Goal: Information Seeking & Learning: Check status

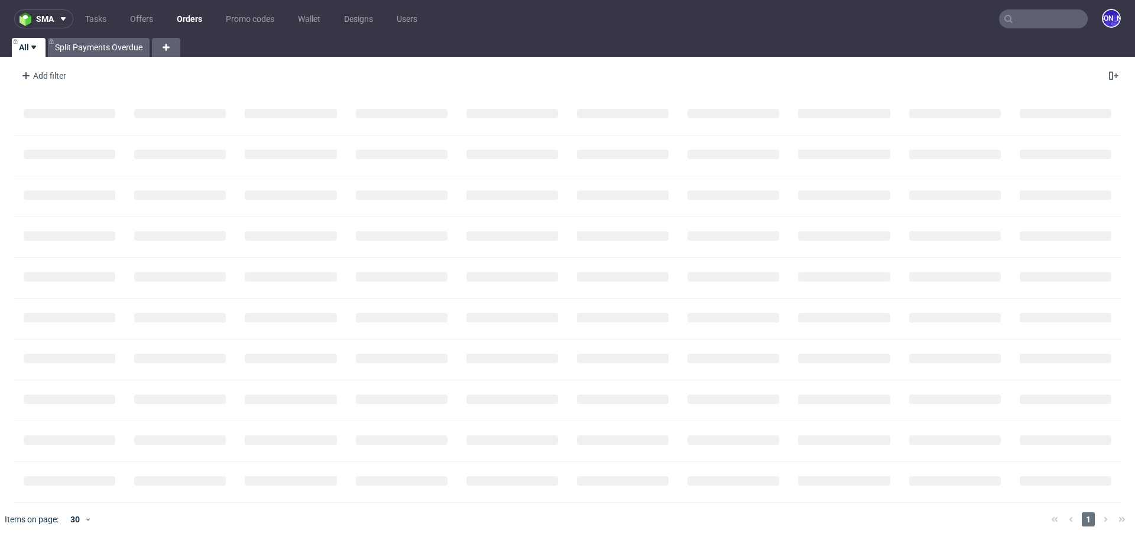
click at [1044, 28] on nav "sma Tasks Offers Orders Promo codes Wallet Designs Users [PERSON_NAME]" at bounding box center [567, 19] width 1135 height 38
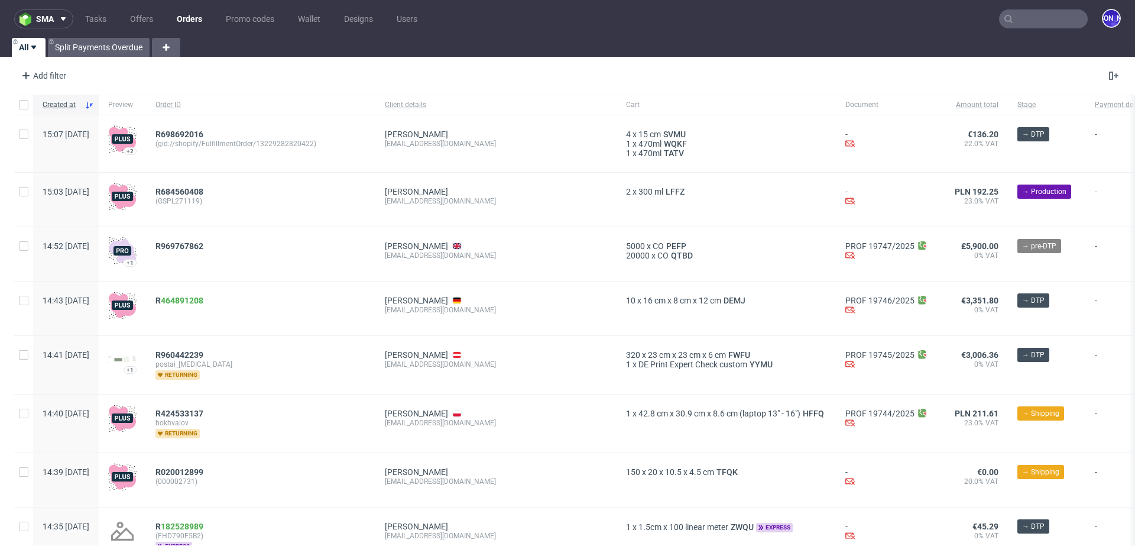
click at [1034, 14] on input "text" at bounding box center [1043, 18] width 89 height 19
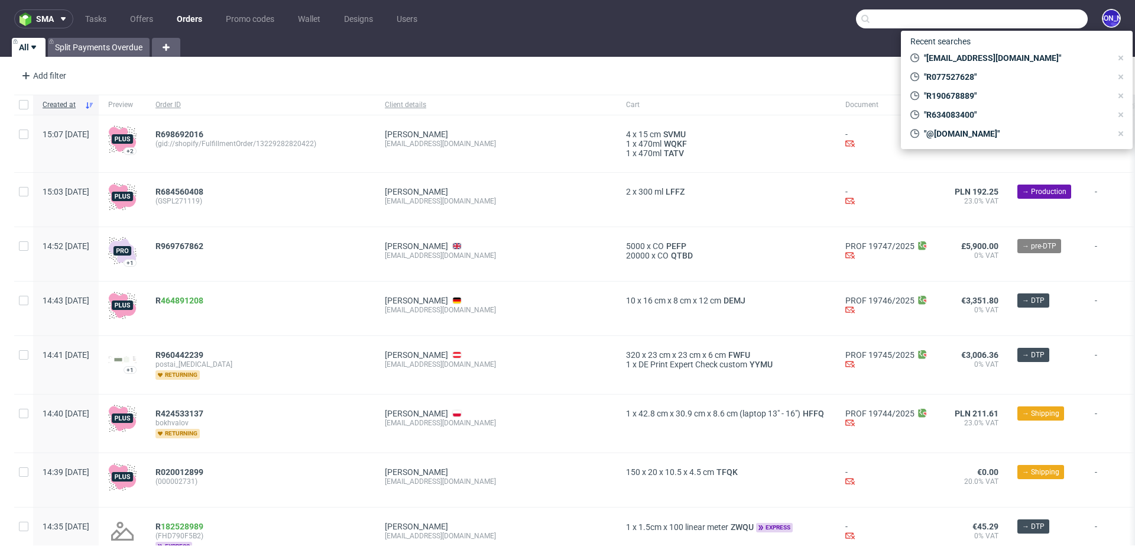
paste input "[PERSON_NAME][EMAIL_ADDRESS][DOMAIN_NAME]"
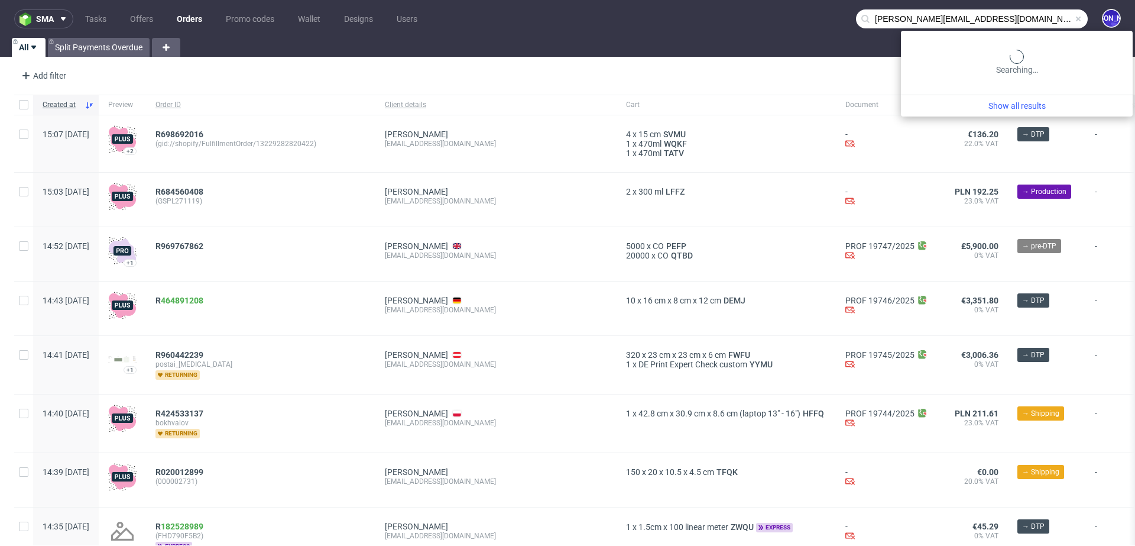
type input "[PERSON_NAME][EMAIL_ADDRESS][PERSON_NAME][DOMAIN_NAME]"
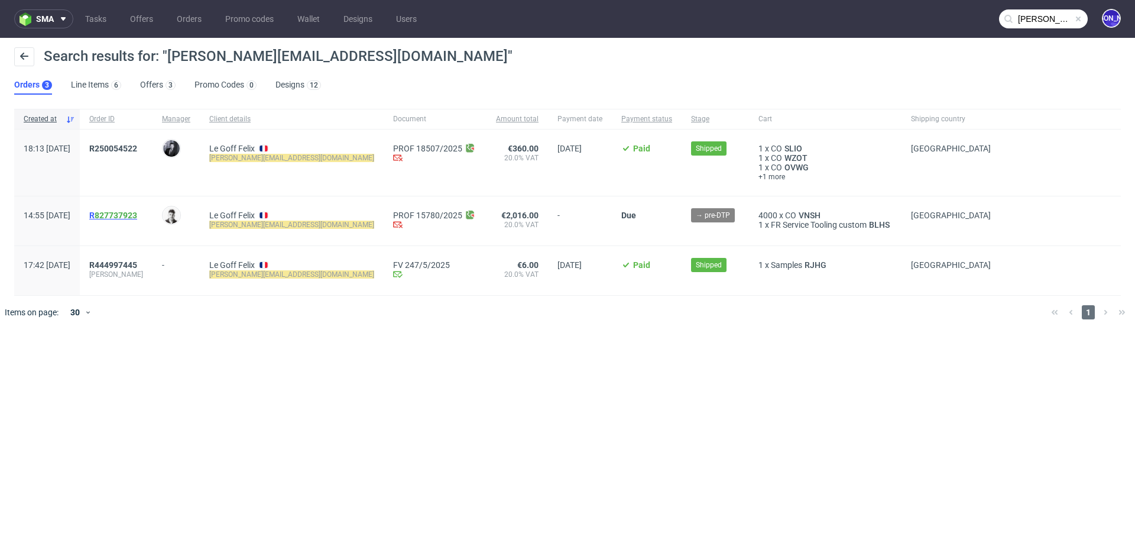
click at [124, 214] on span "R 827737923" at bounding box center [113, 215] width 48 height 9
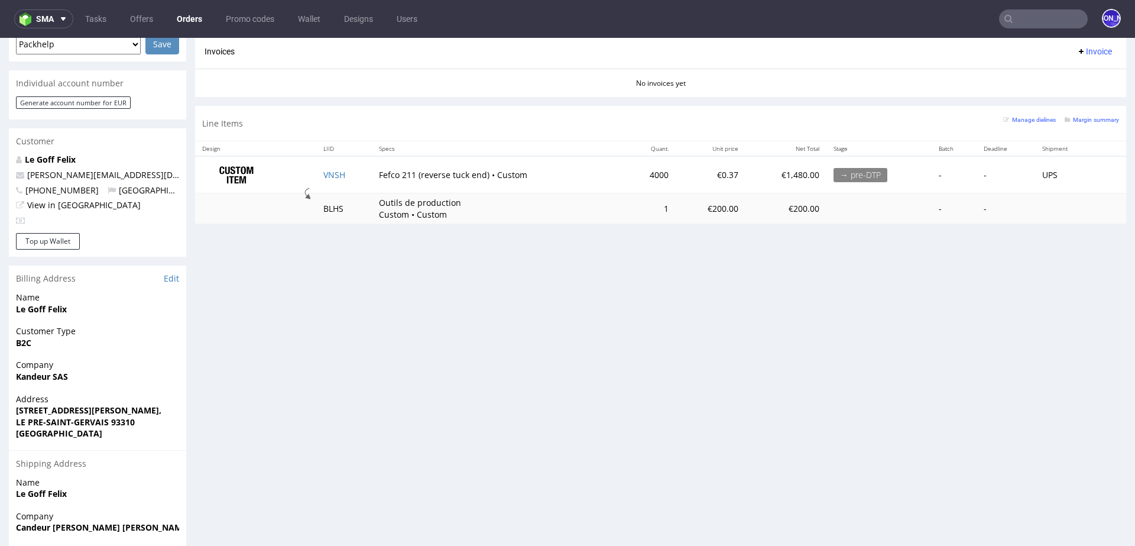
scroll to position [606, 0]
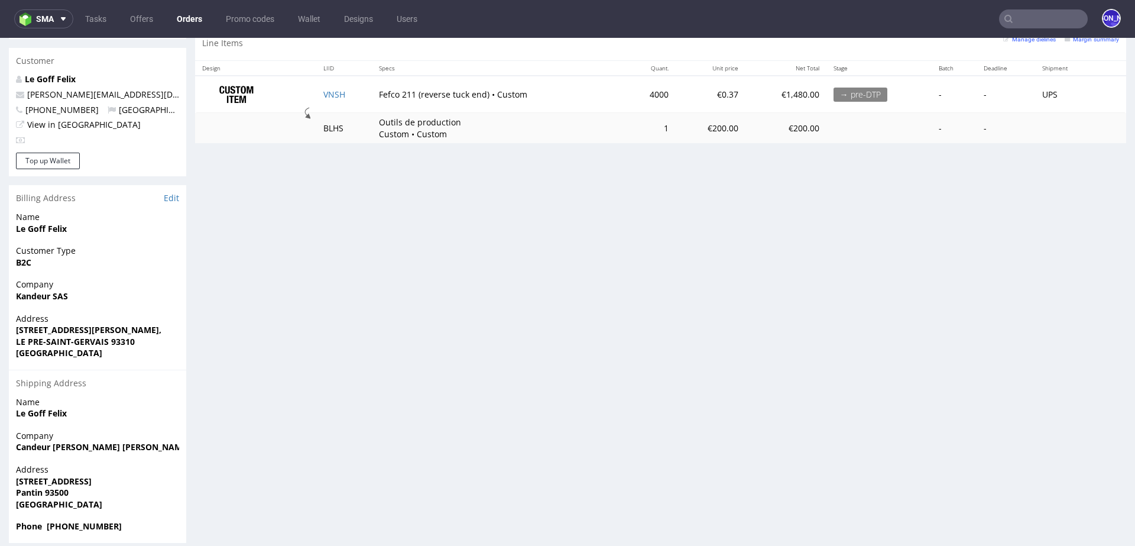
type input "[PERSON_NAME][EMAIL_ADDRESS][PERSON_NAME][DOMAIN_NAME]"
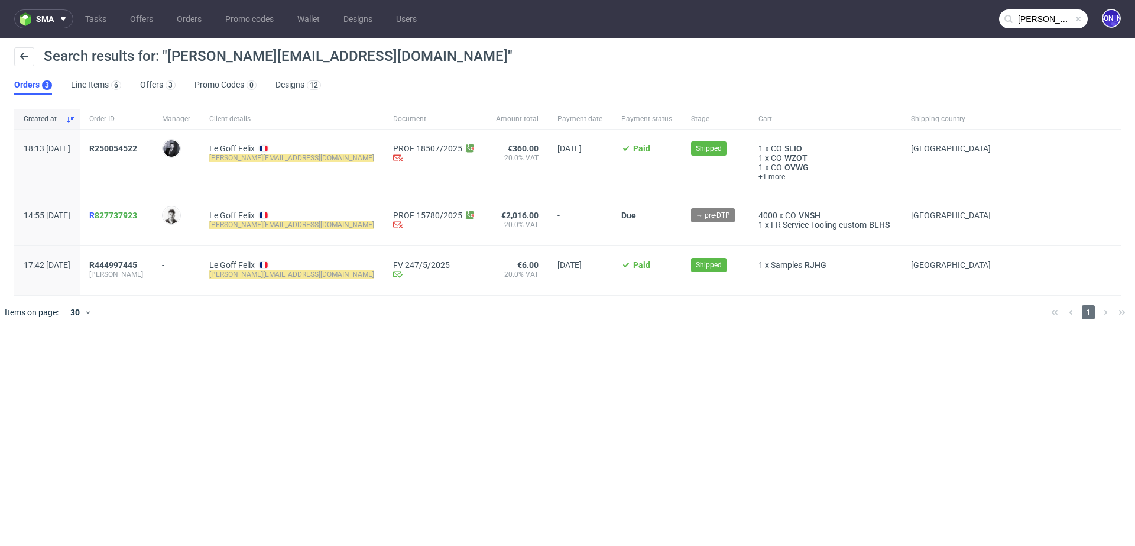
click at [123, 215] on span "R 827737923" at bounding box center [113, 215] width 48 height 9
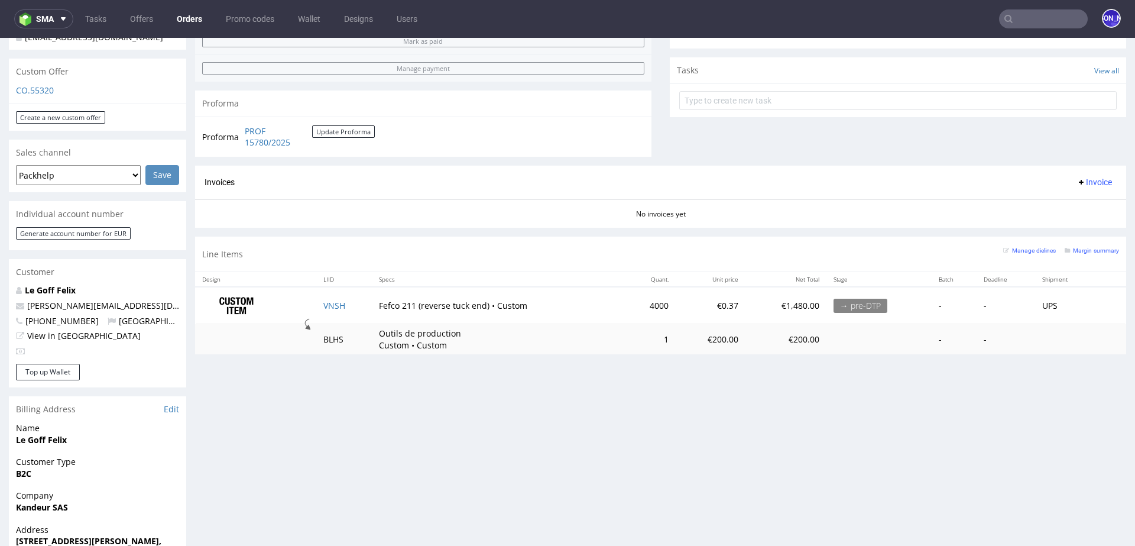
scroll to position [401, 0]
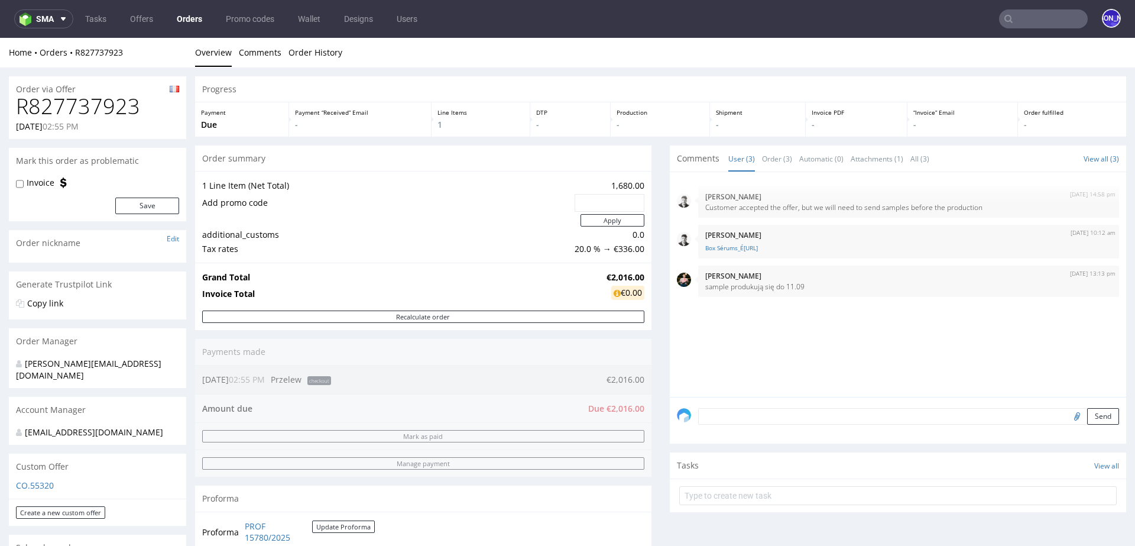
click at [1033, 21] on input "text" at bounding box center [1043, 18] width 89 height 19
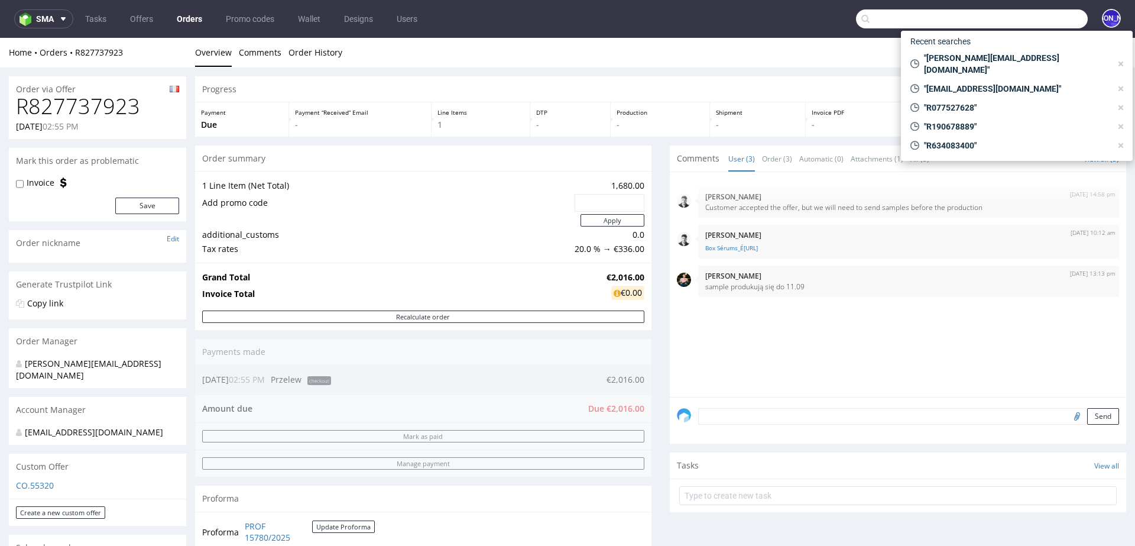
paste input "[PERSON_NAME][EMAIL_ADDRESS][PERSON_NAME][DOMAIN_NAME]"
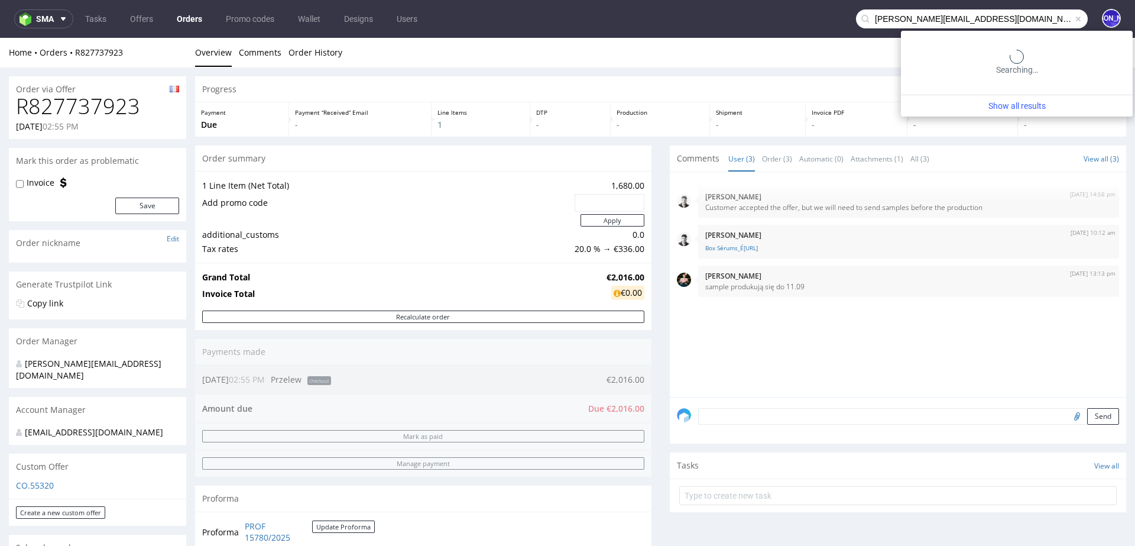
type input "[PERSON_NAME][EMAIL_ADDRESS][PERSON_NAME][DOMAIN_NAME]"
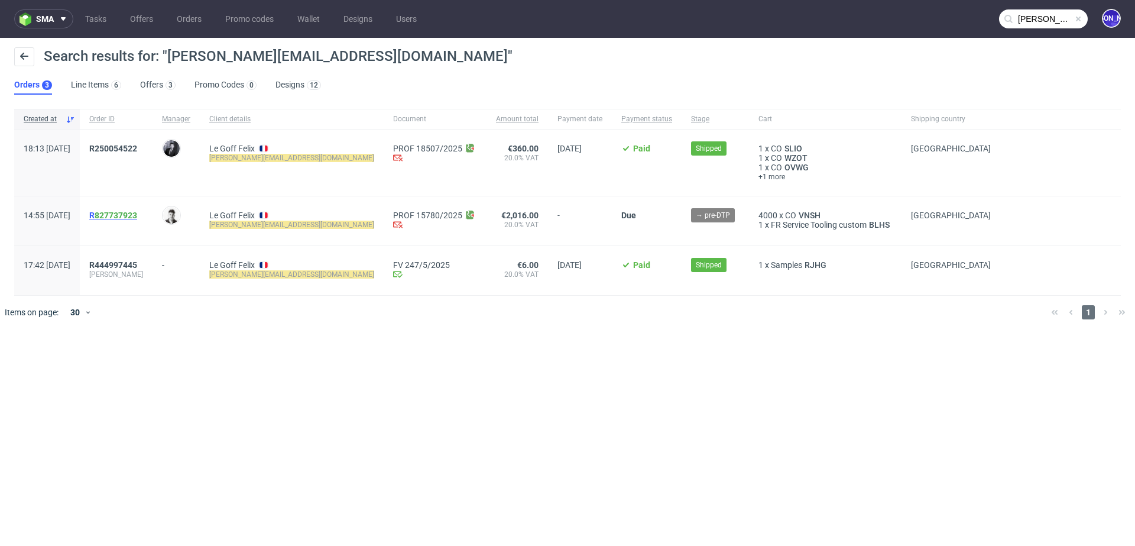
click at [125, 219] on span "R 827737923" at bounding box center [113, 215] width 48 height 9
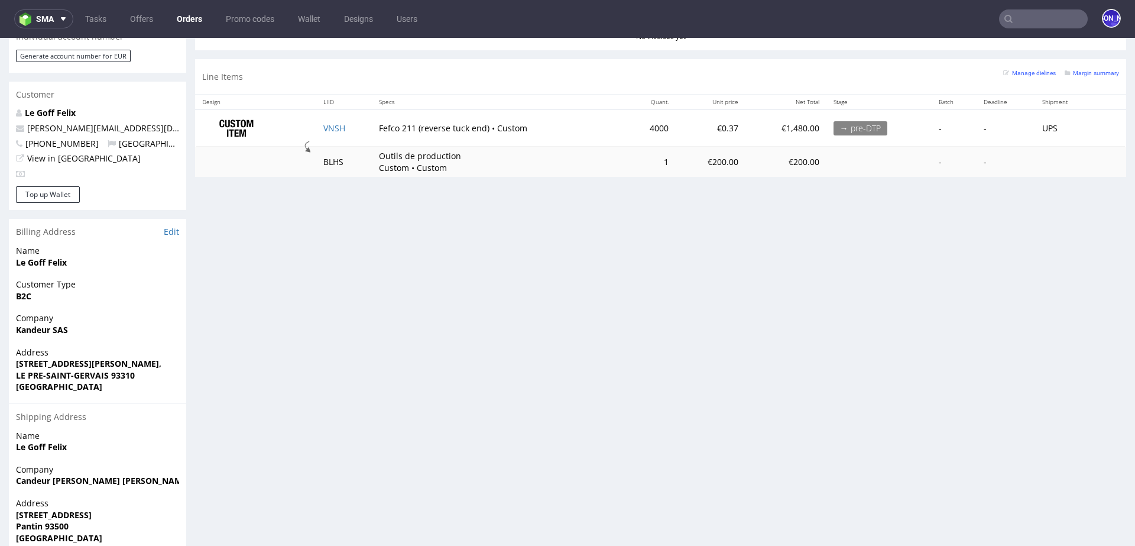
scroll to position [570, 0]
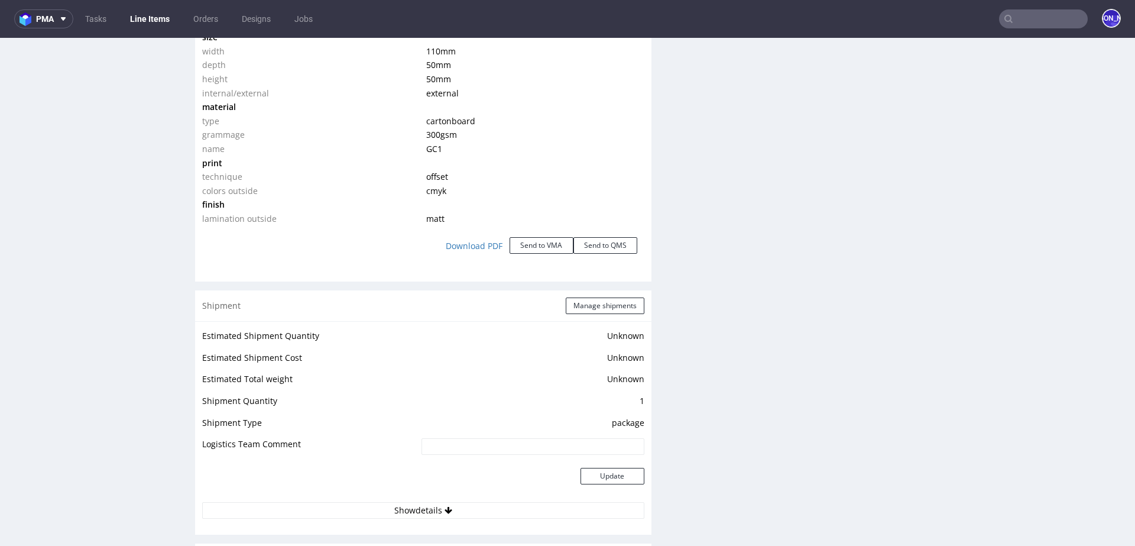
scroll to position [1217, 0]
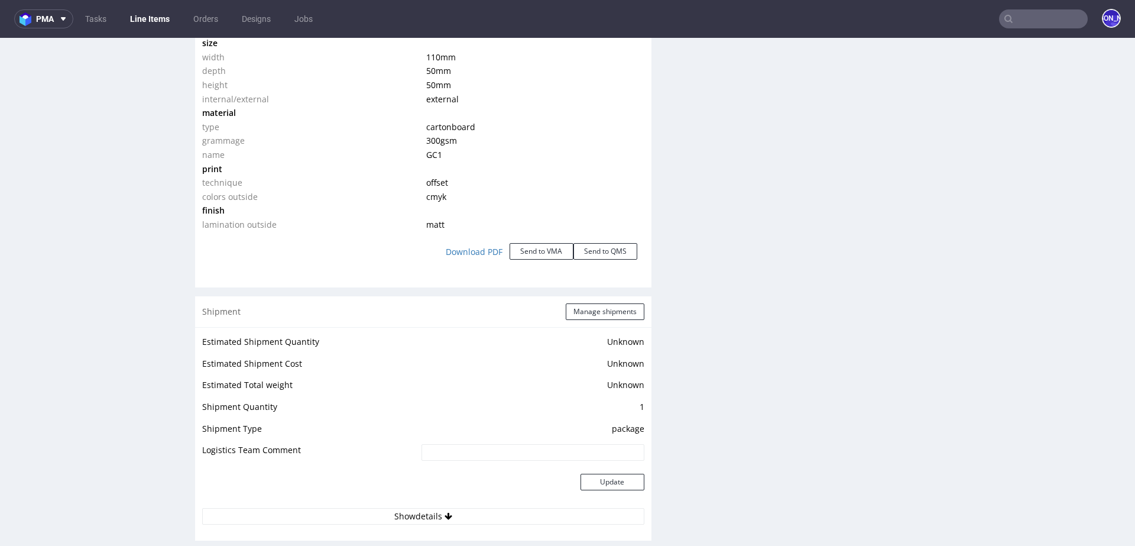
click at [1025, 20] on input "text" at bounding box center [1043, 18] width 89 height 19
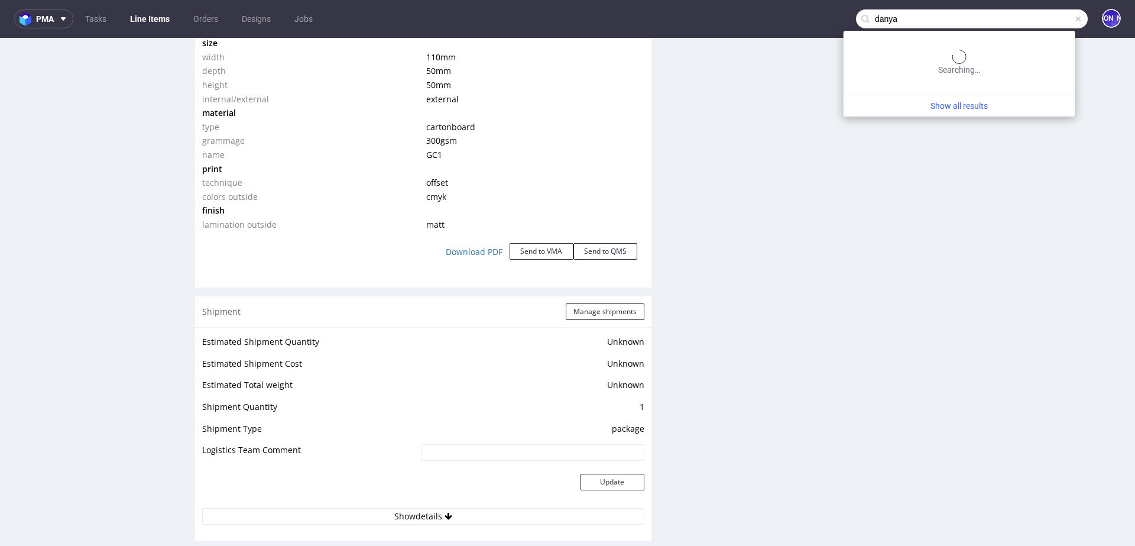
type input "danya"
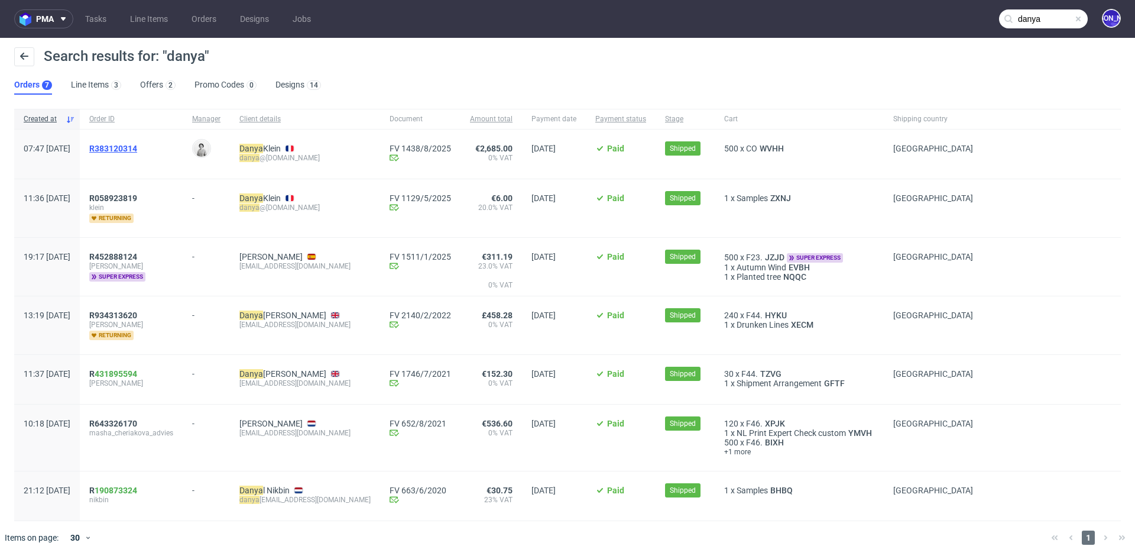
click at [137, 147] on span "R383120314" at bounding box center [113, 148] width 48 height 9
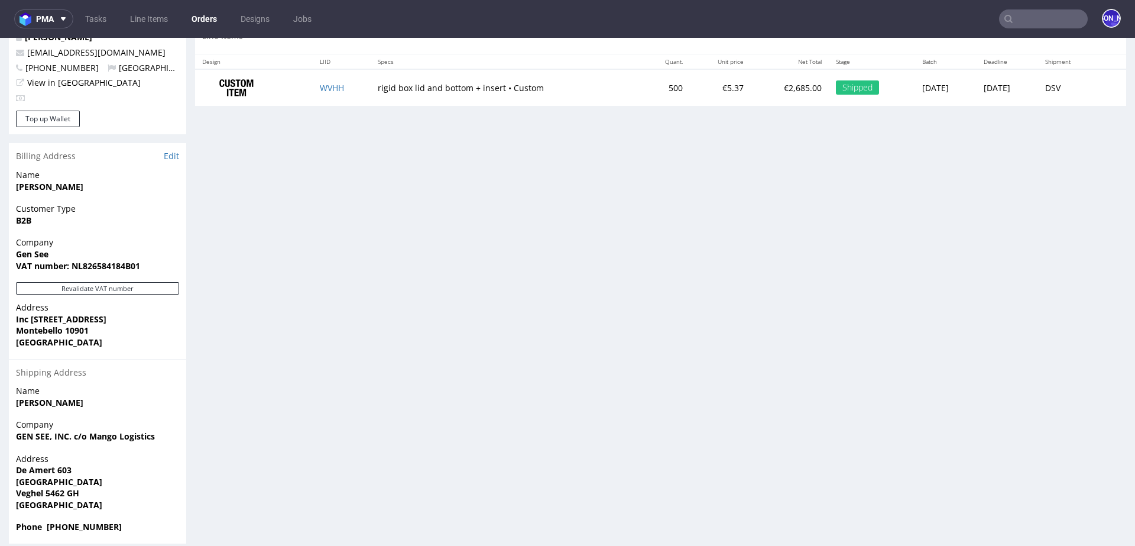
scroll to position [649, 0]
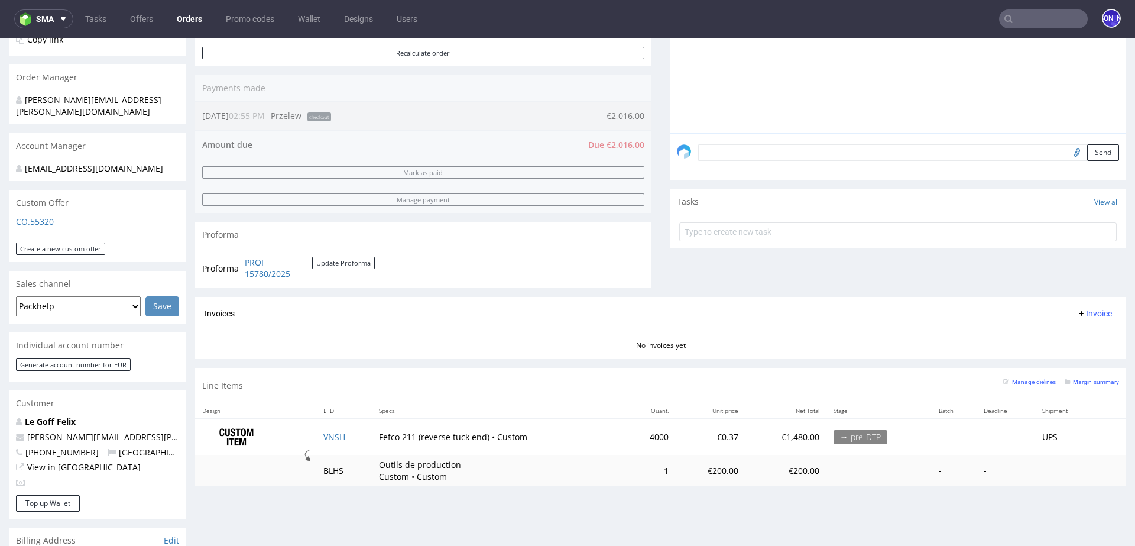
scroll to position [279, 0]
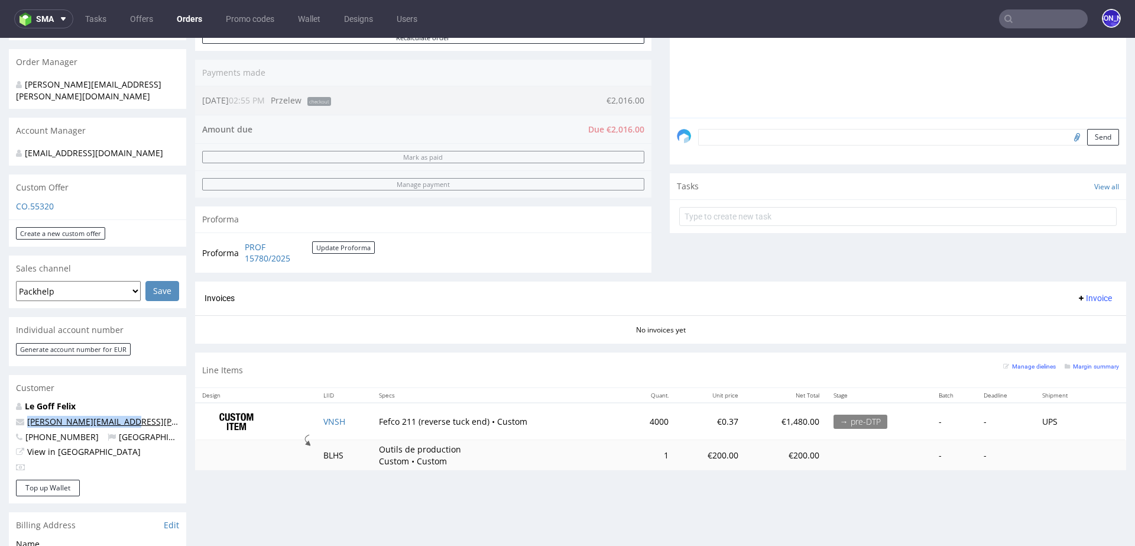
drag, startPoint x: 128, startPoint y: 412, endPoint x: 27, endPoint y: 409, distance: 101.7
click at [27, 416] on p "[PERSON_NAME][EMAIL_ADDRESS][PERSON_NAME][DOMAIN_NAME]" at bounding box center [97, 422] width 163 height 12
copy link "[PERSON_NAME][EMAIL_ADDRESS][PERSON_NAME][DOMAIN_NAME]"
click at [1021, 15] on input "text" at bounding box center [1043, 18] width 89 height 19
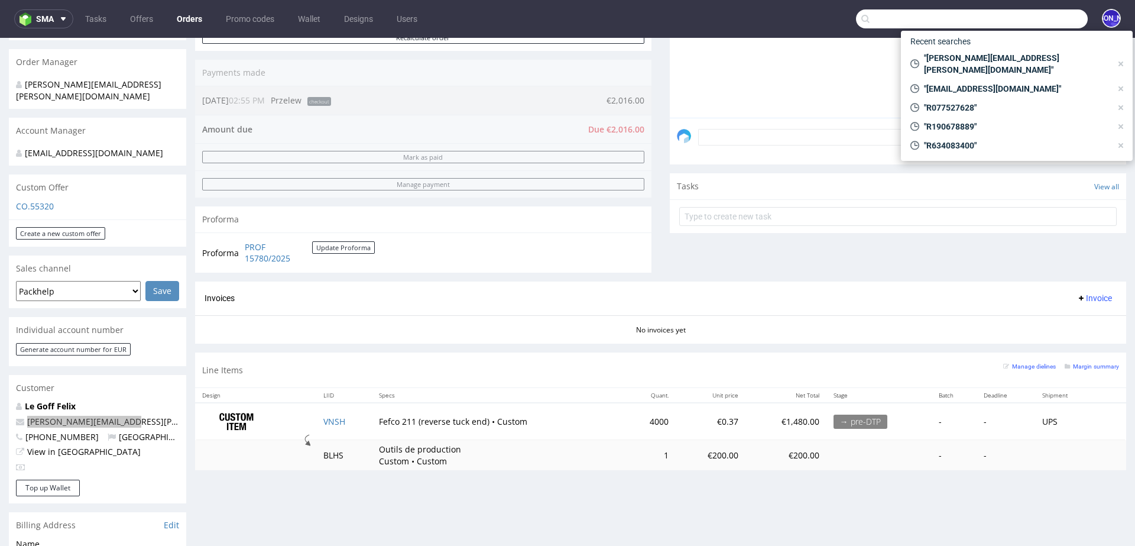
paste input "[PERSON_NAME][EMAIL_ADDRESS][PERSON_NAME][DOMAIN_NAME]"
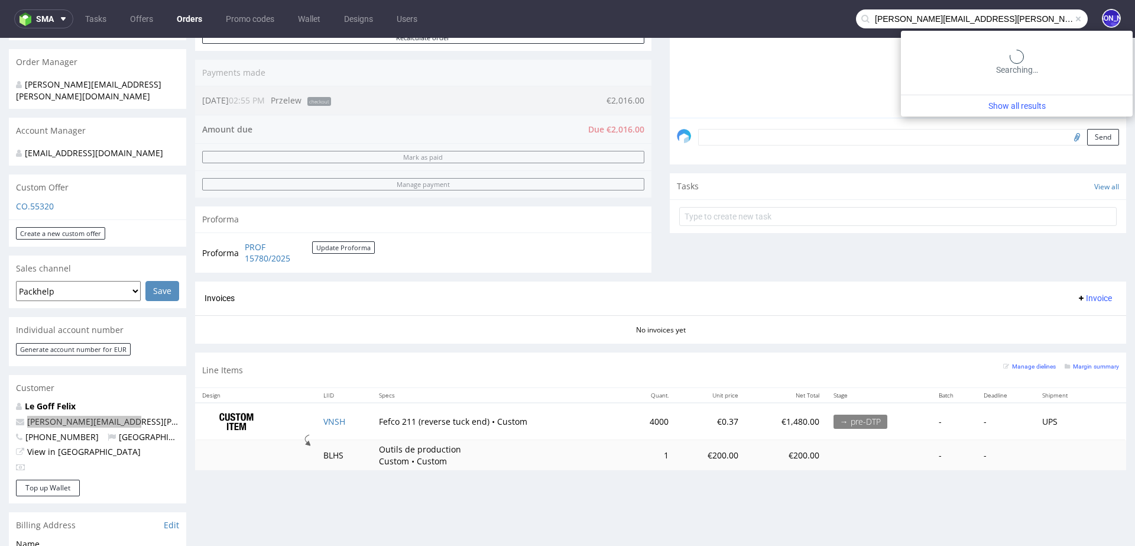
type input "[PERSON_NAME][EMAIL_ADDRESS][PERSON_NAME][DOMAIN_NAME]"
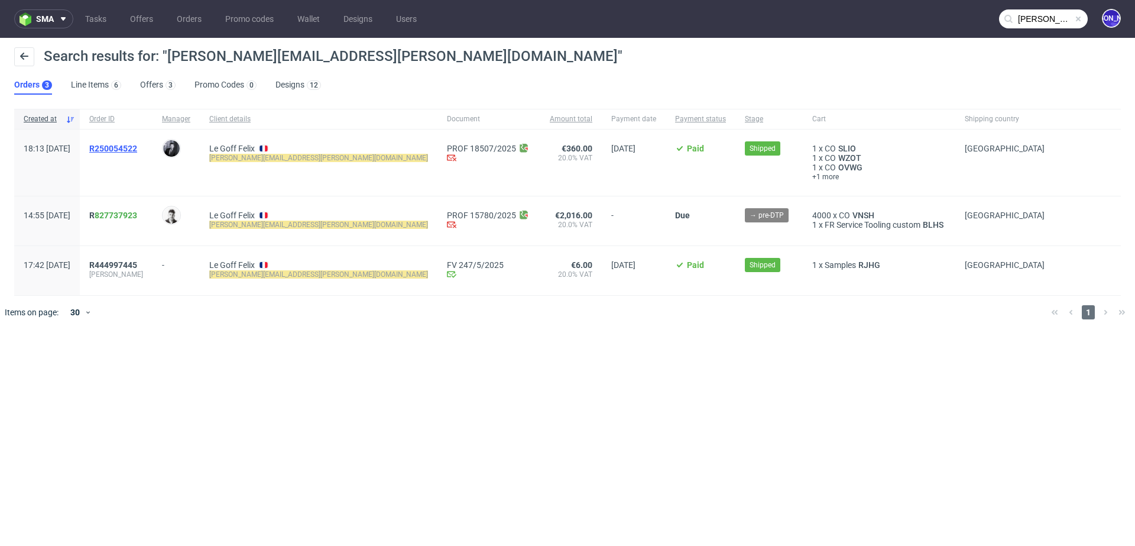
click at [130, 147] on span "R250054522" at bounding box center [113, 148] width 48 height 9
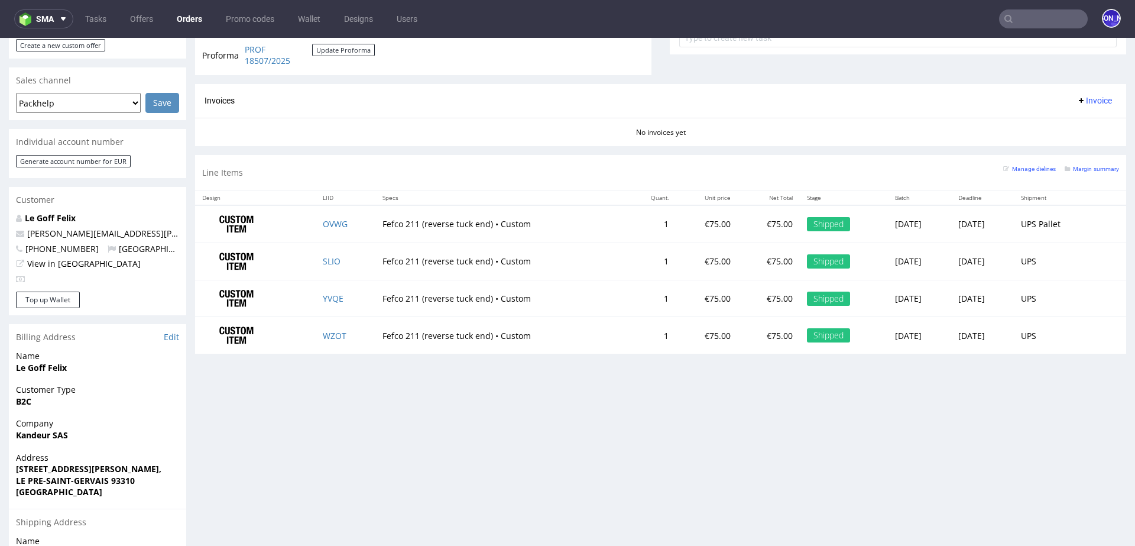
scroll to position [348, 0]
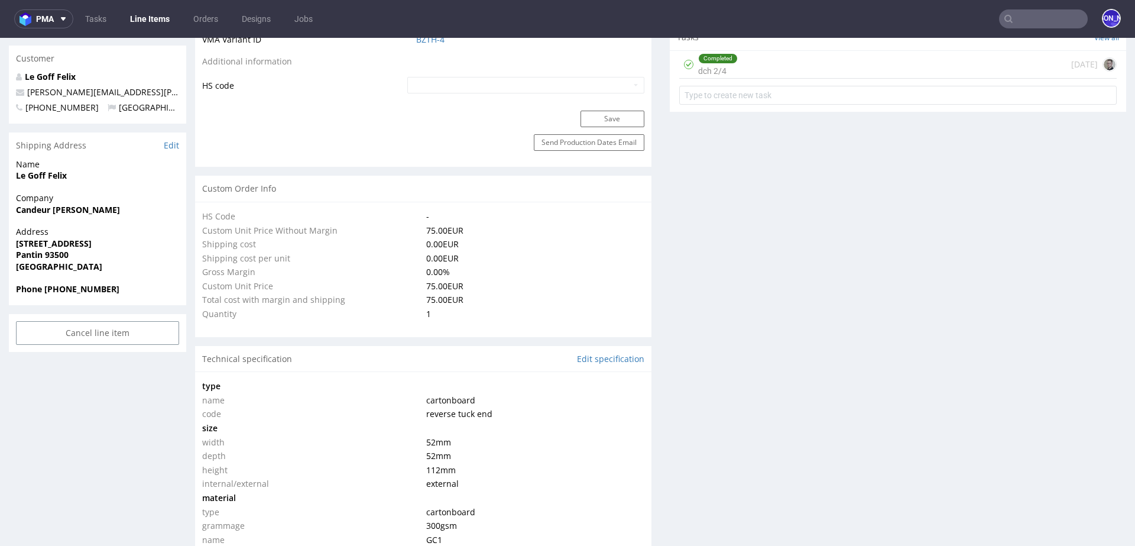
scroll to position [706, 0]
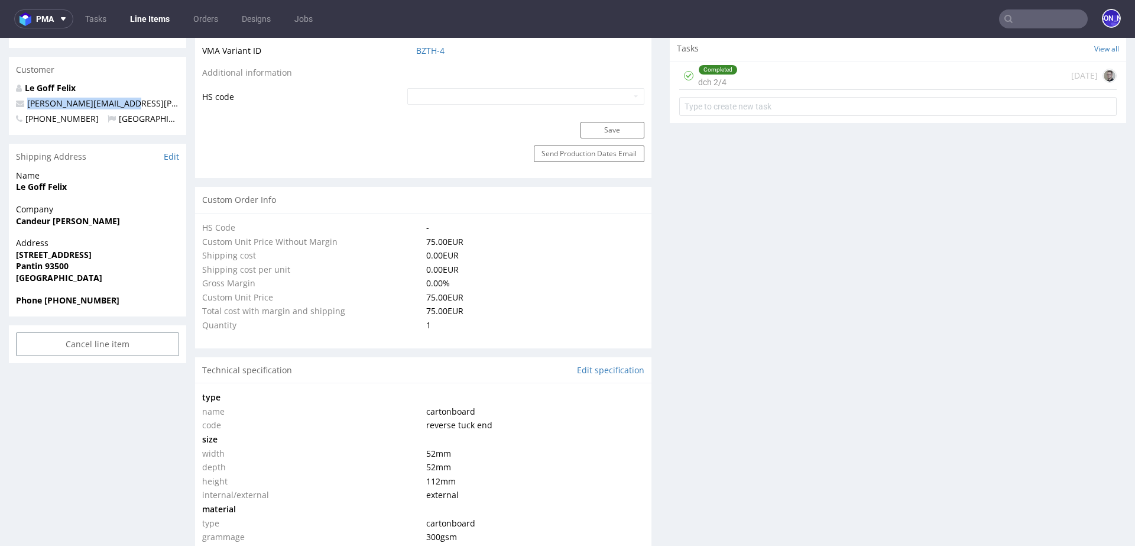
drag, startPoint x: 135, startPoint y: 91, endPoint x: 15, endPoint y: 92, distance: 119.5
click at [16, 98] on p "[PERSON_NAME][EMAIL_ADDRESS][PERSON_NAME][DOMAIN_NAME]" at bounding box center [97, 104] width 163 height 12
copy span "[PERSON_NAME][EMAIL_ADDRESS][PERSON_NAME][DOMAIN_NAME]"
click at [1034, 15] on input "text" at bounding box center [1043, 18] width 89 height 19
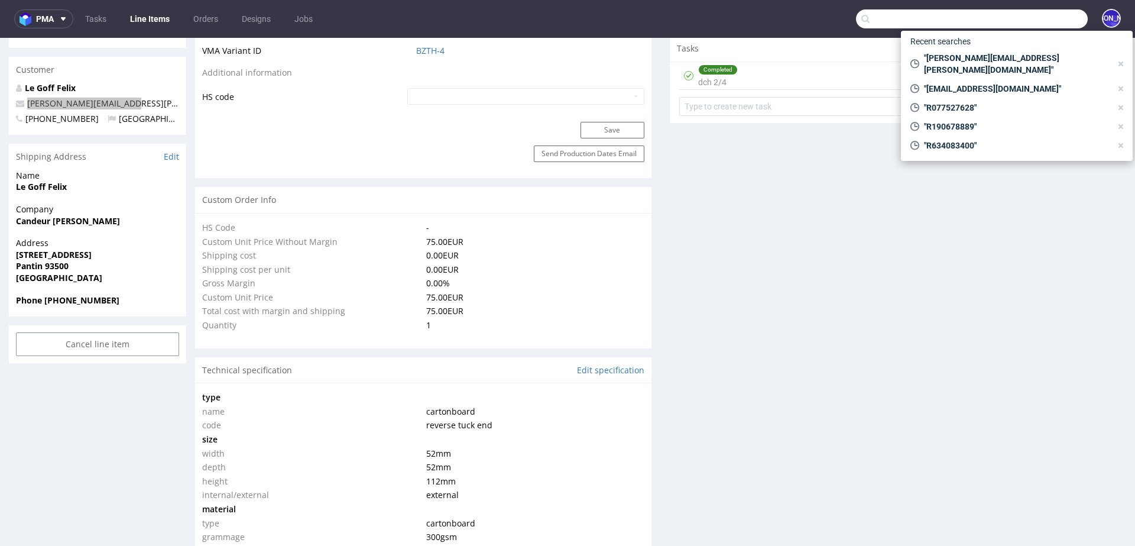
paste input "[PERSON_NAME][EMAIL_ADDRESS][PERSON_NAME][DOMAIN_NAME]"
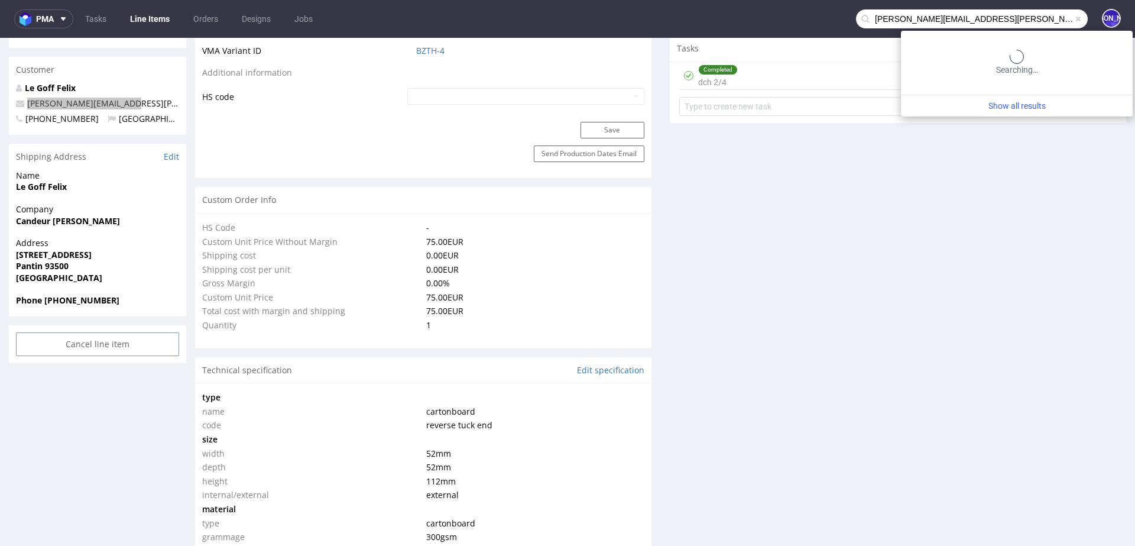
type input "[PERSON_NAME][EMAIL_ADDRESS][PERSON_NAME][DOMAIN_NAME]"
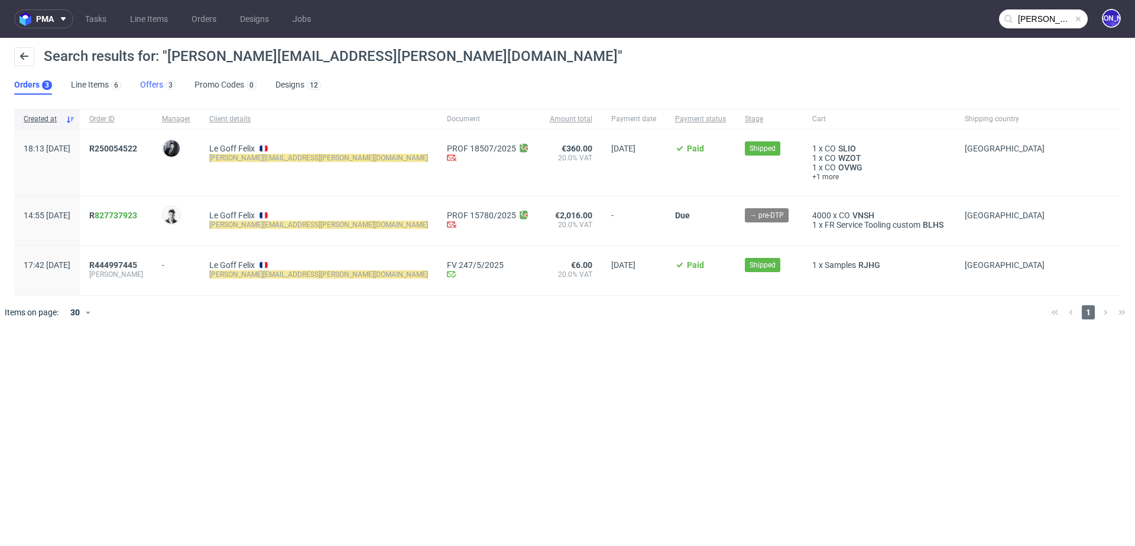
click at [154, 86] on link "Offers 3" at bounding box center [157, 85] width 35 height 19
